Goal: Check status: Check status

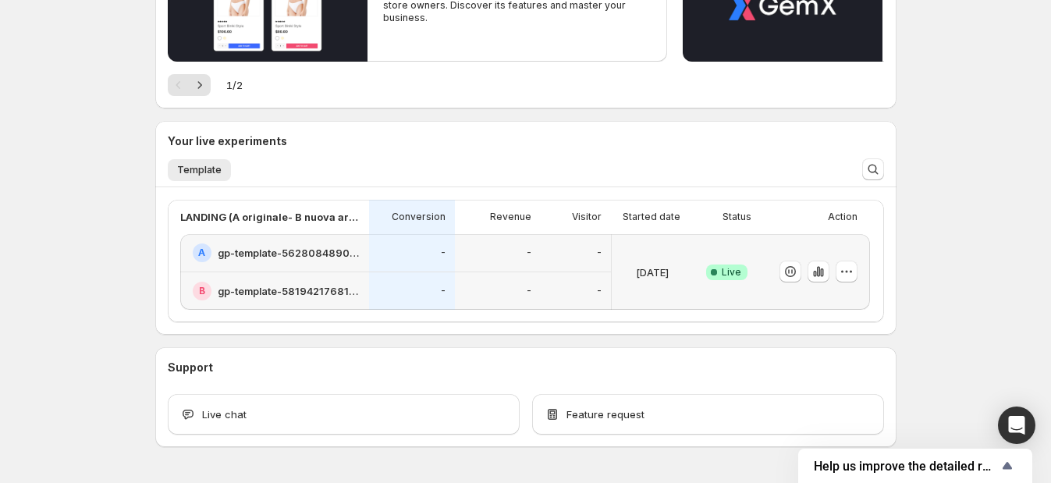
scroll to position [251, 0]
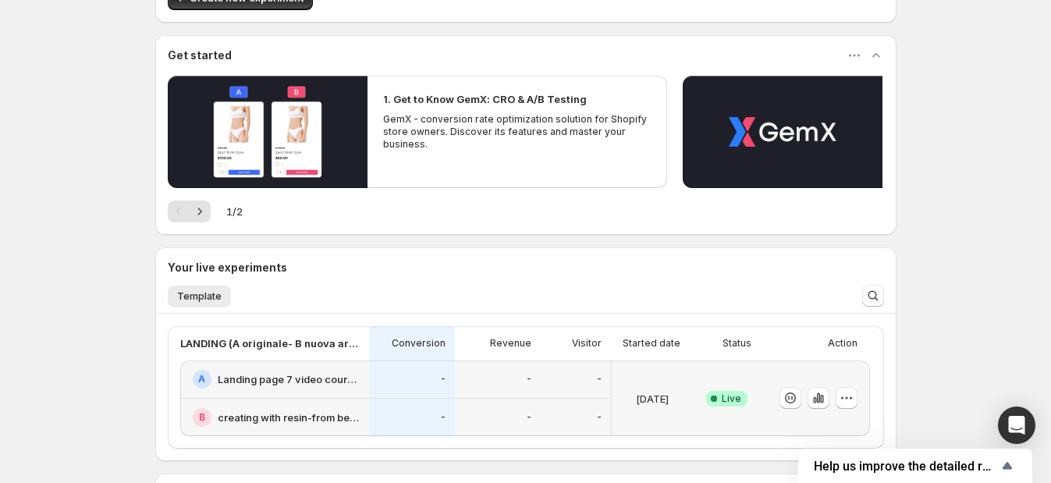
scroll to position [97, 0]
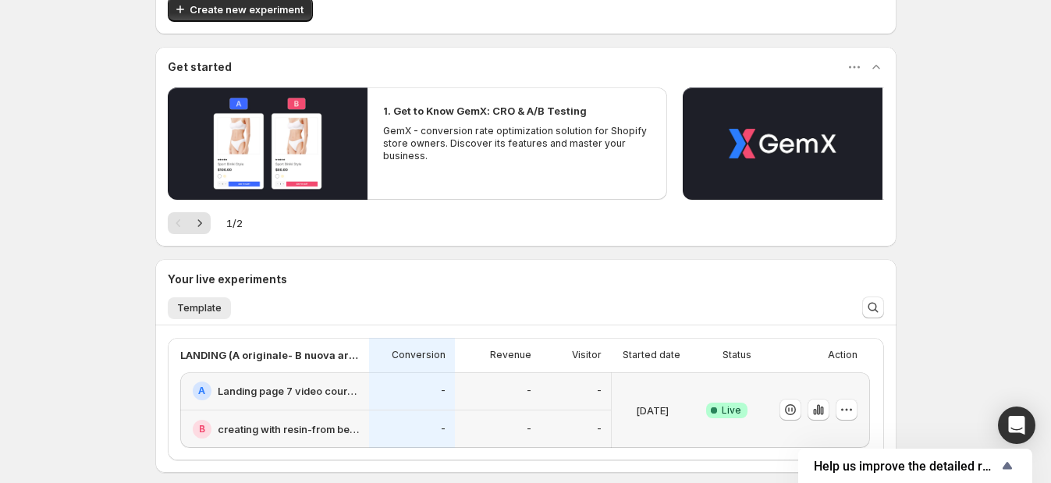
click at [778, 351] on div "Action" at bounding box center [812, 355] width 90 height 22
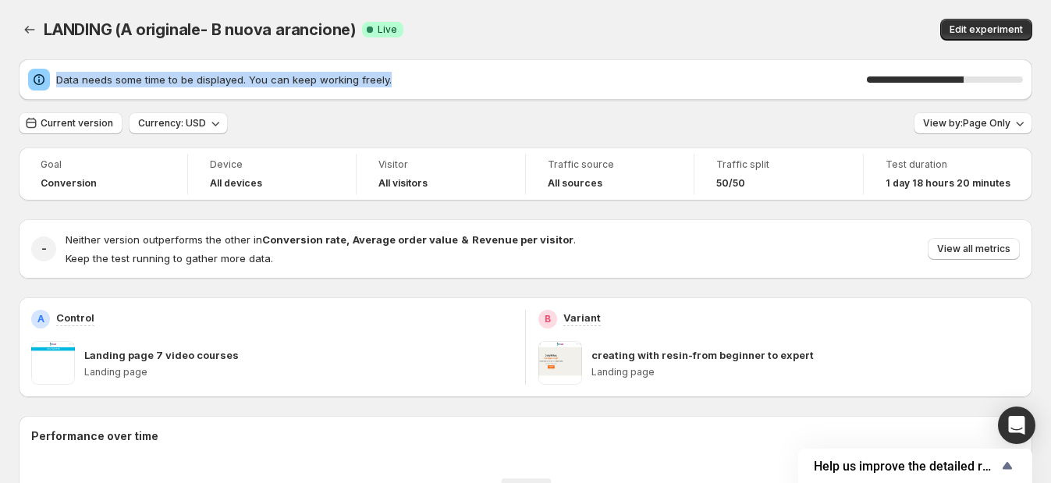
drag, startPoint x: 389, startPoint y: 79, endPoint x: 63, endPoint y: 78, distance: 326.1
click at [47, 79] on div "Data needs some time to be displayed. You can keep working freely. 62 %" at bounding box center [525, 80] width 995 height 22
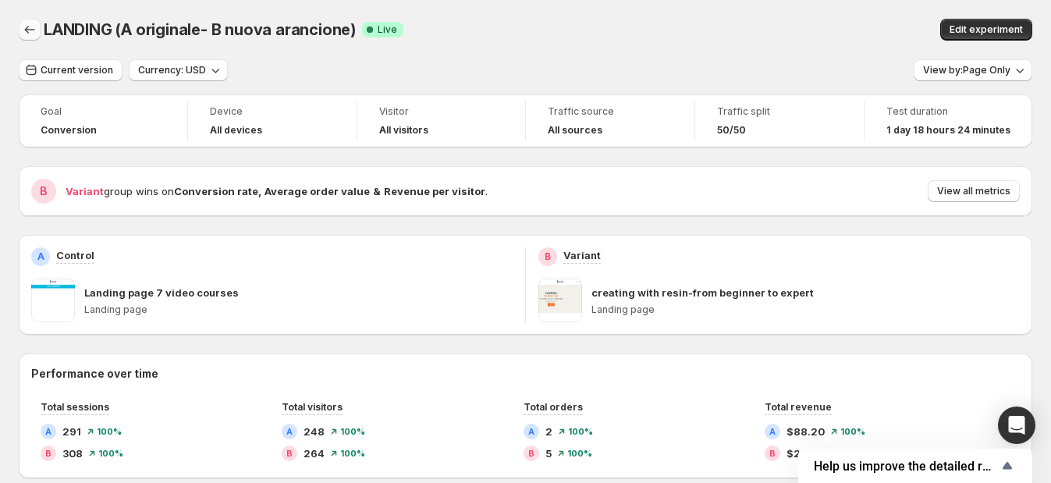
click at [34, 33] on icon "Back" at bounding box center [30, 30] width 16 height 16
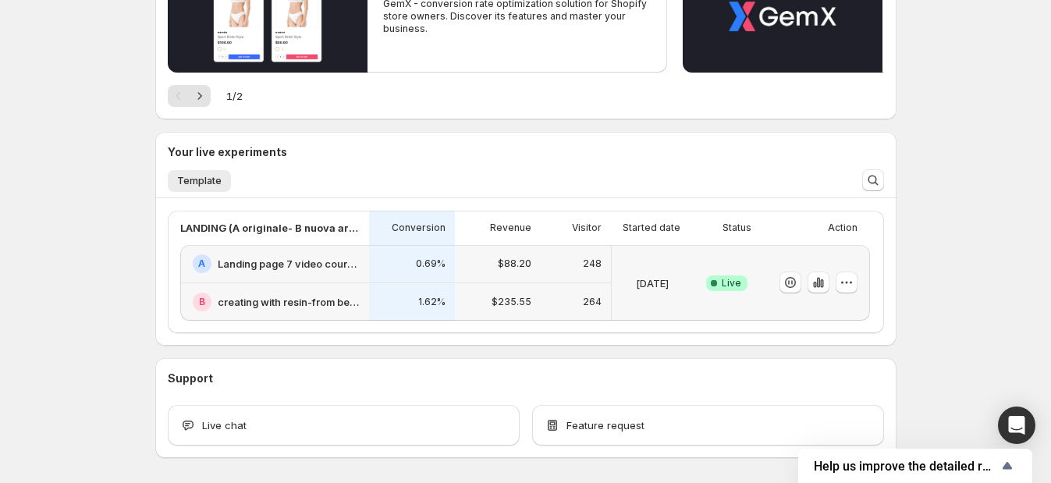
scroll to position [282, 0]
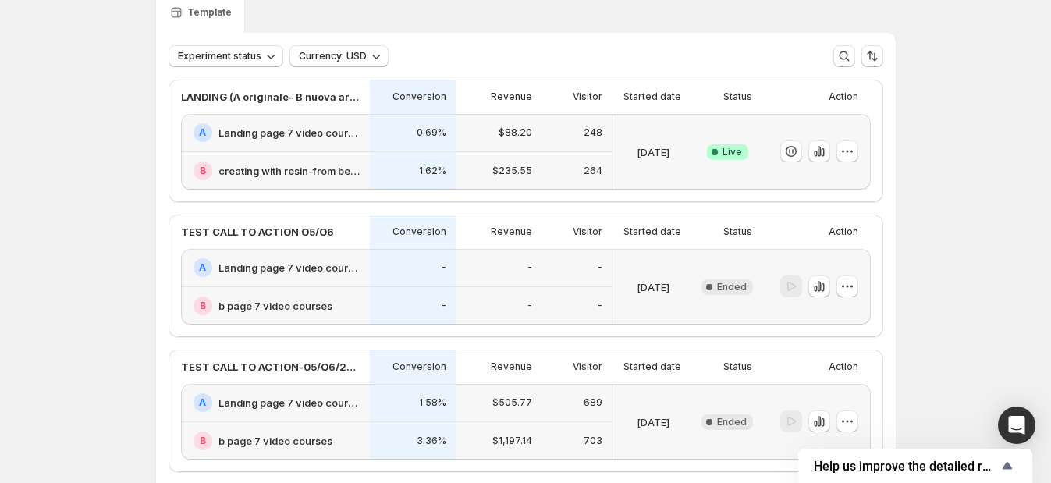
scroll to position [97, 0]
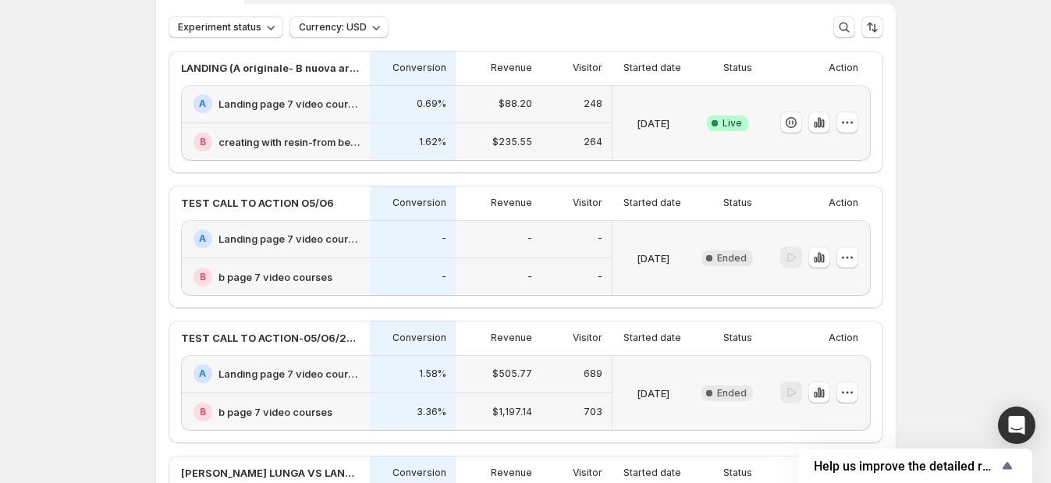
click at [807, 204] on div "Action" at bounding box center [813, 203] width 90 height 22
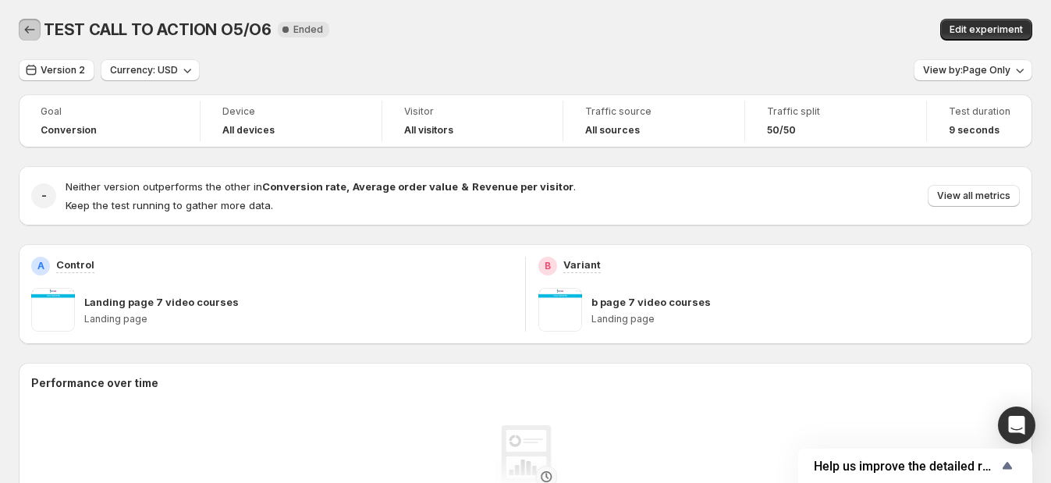
click at [30, 37] on icon "Back" at bounding box center [30, 30] width 16 height 16
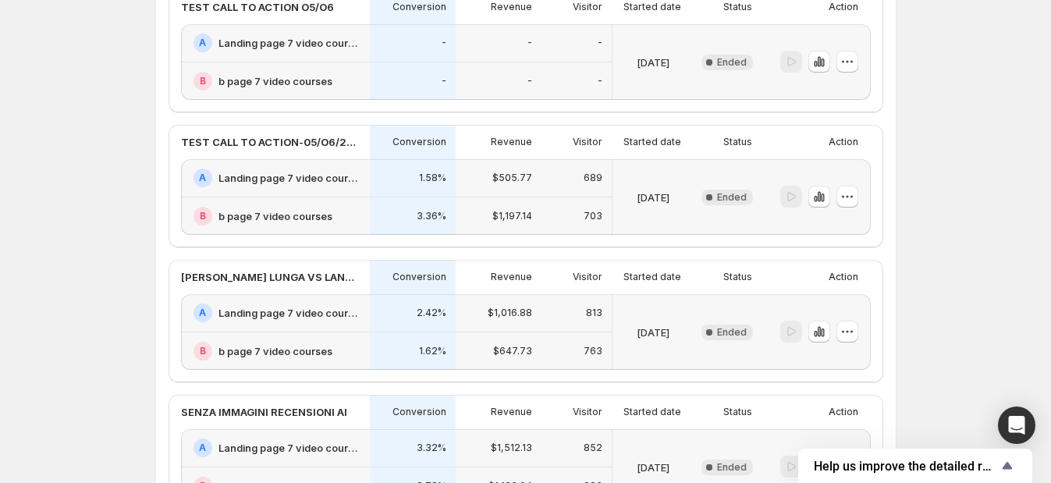
scroll to position [194, 0]
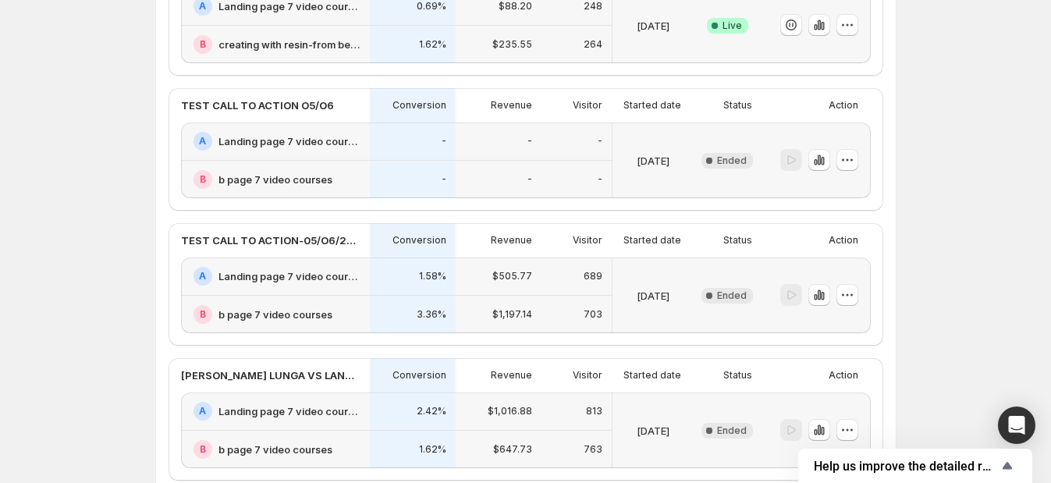
click at [335, 305] on div "B b page 7 video courses" at bounding box center [276, 314] width 167 height 19
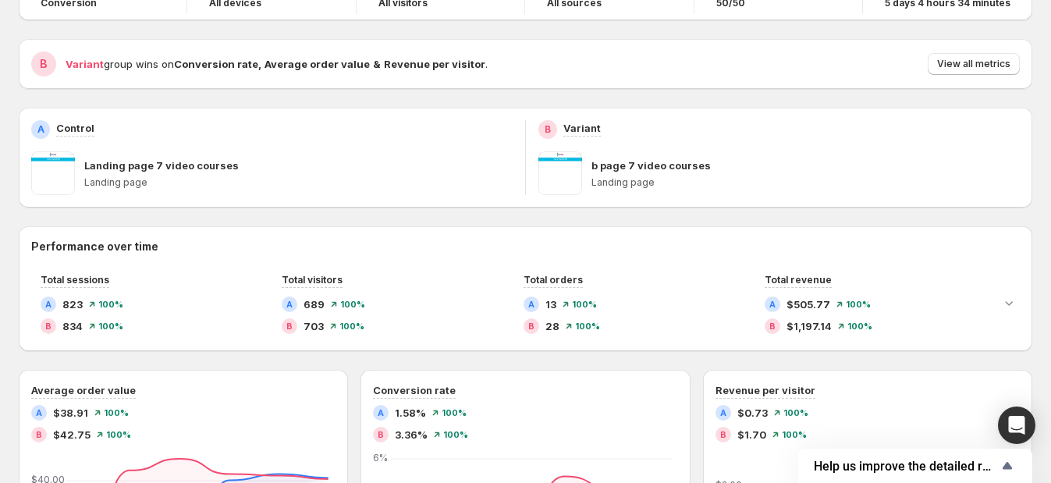
scroll to position [97, 0]
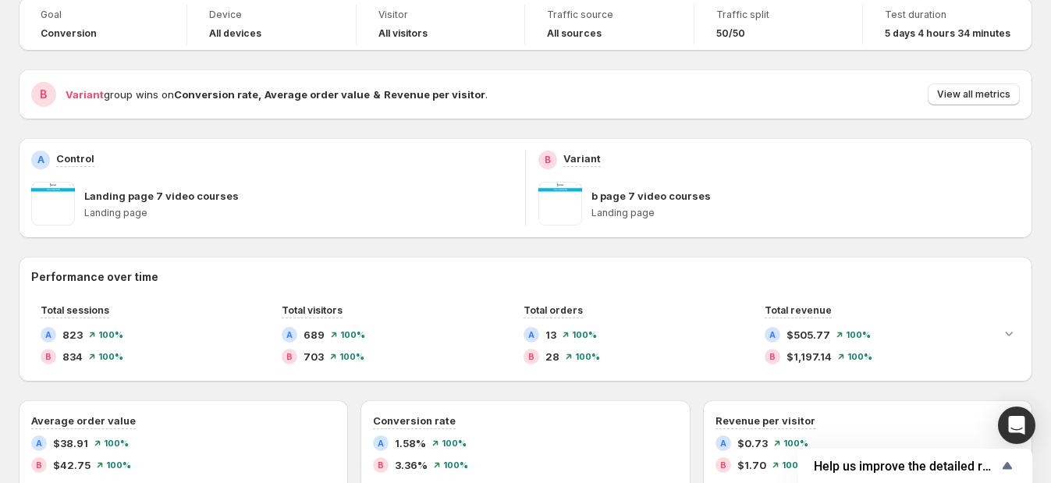
click at [558, 209] on span at bounding box center [560, 204] width 44 height 44
click at [633, 200] on p "b page 7 video courses" at bounding box center [650, 196] width 119 height 16
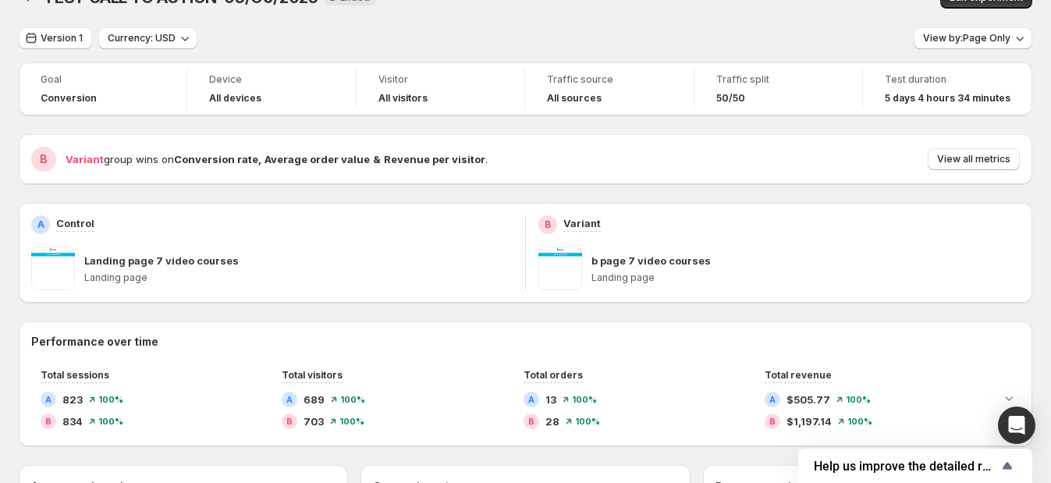
scroll to position [0, 0]
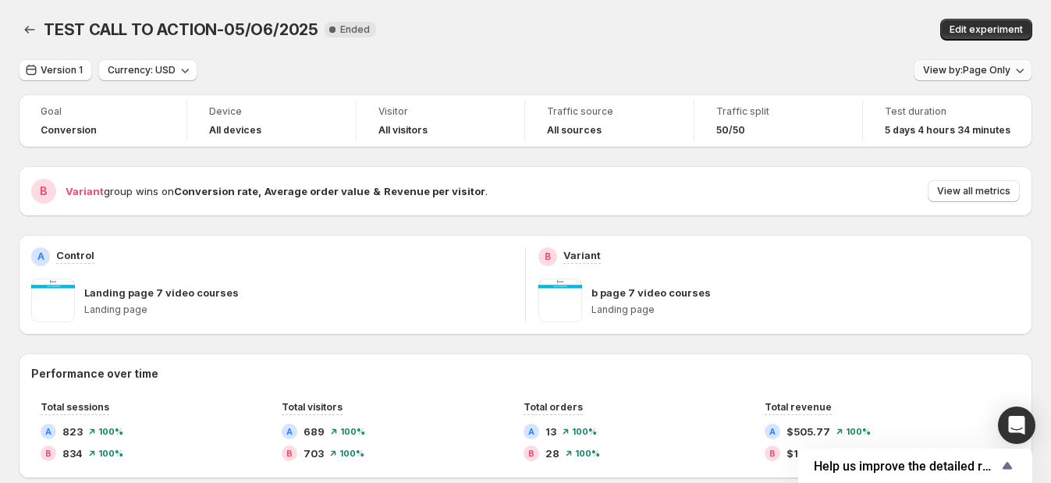
click at [977, 66] on span "View by: Page Only" at bounding box center [966, 70] width 87 height 12
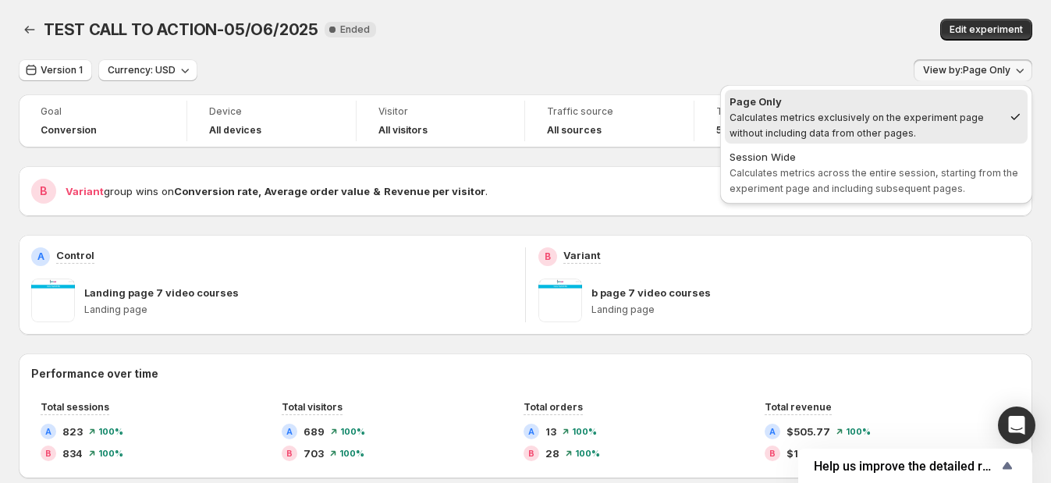
click at [977, 66] on span "View by: Page Only" at bounding box center [966, 70] width 87 height 12
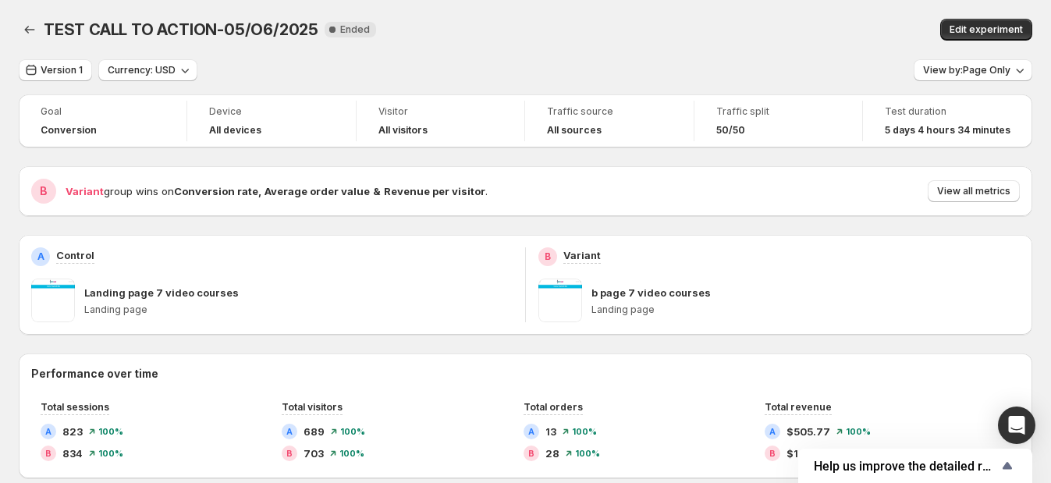
click at [567, 293] on span at bounding box center [560, 300] width 44 height 44
click at [42, 183] on h2 "B" at bounding box center [44, 191] width 8 height 16
click at [55, 66] on span "Version 1" at bounding box center [62, 70] width 42 height 12
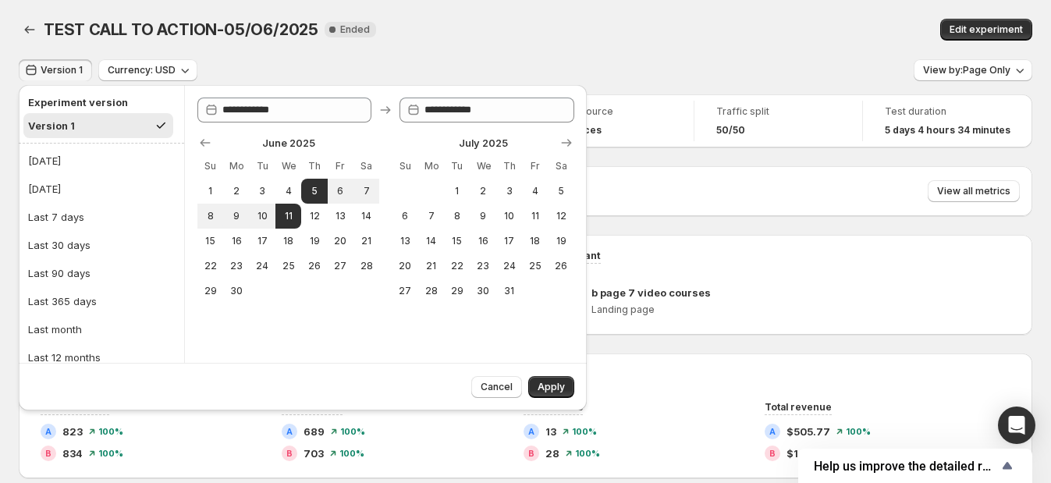
click at [55, 66] on span "Version 1" at bounding box center [62, 70] width 42 height 12
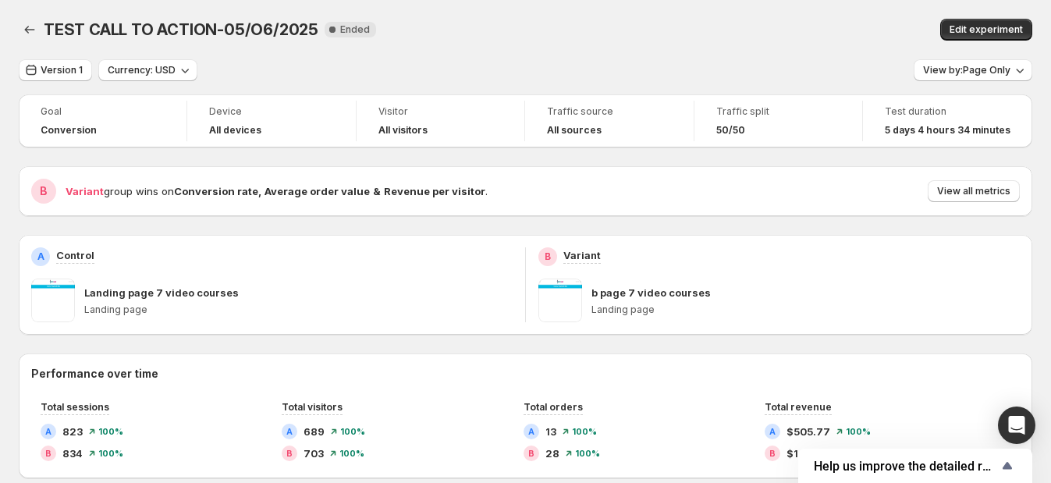
click at [555, 304] on span at bounding box center [560, 300] width 44 height 44
click at [548, 250] on div "B" at bounding box center [547, 256] width 19 height 19
click at [34, 27] on icon "Back" at bounding box center [30, 30] width 16 height 16
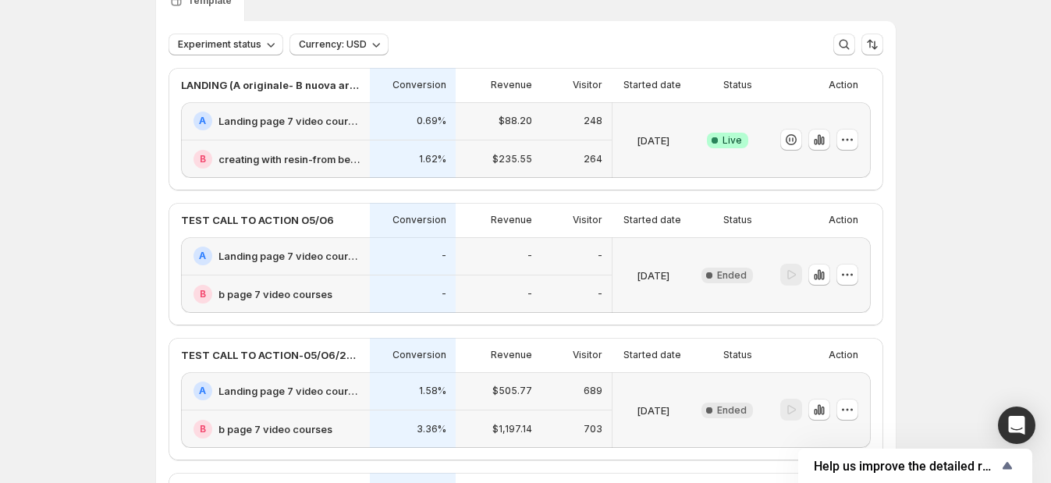
scroll to position [97, 0]
